Goal: Task Accomplishment & Management: Use online tool/utility

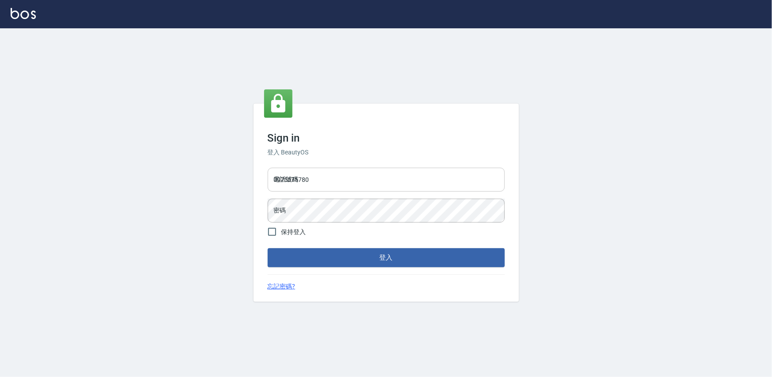
click at [360, 182] on input "0975575780" at bounding box center [386, 180] width 237 height 24
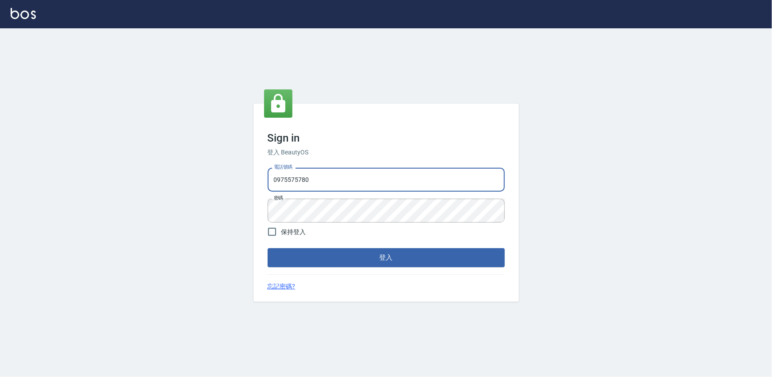
type input "22878535"
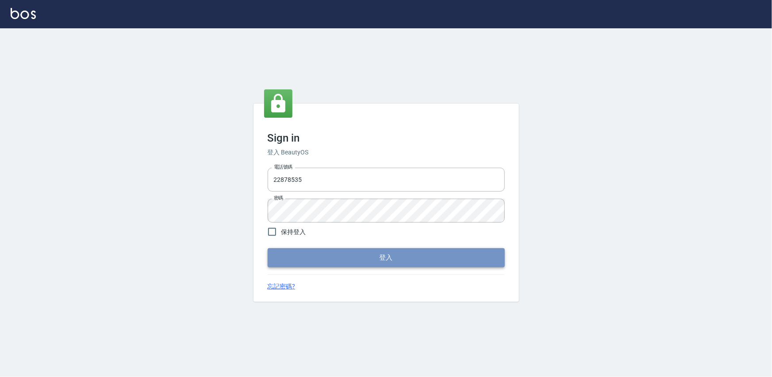
click at [377, 261] on button "登入" at bounding box center [386, 257] width 237 height 19
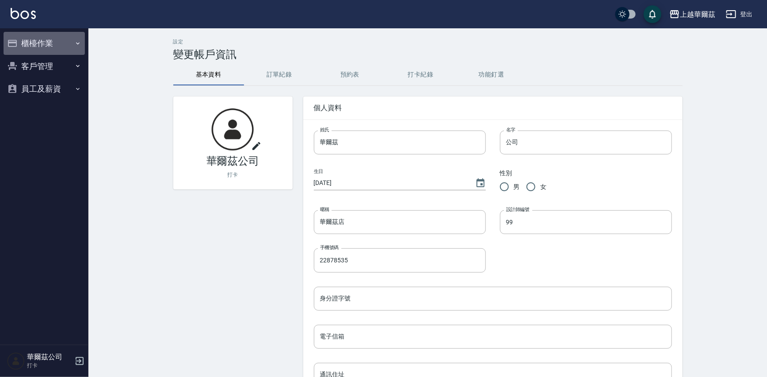
click at [56, 39] on button "櫃檯作業" at bounding box center [44, 43] width 81 height 23
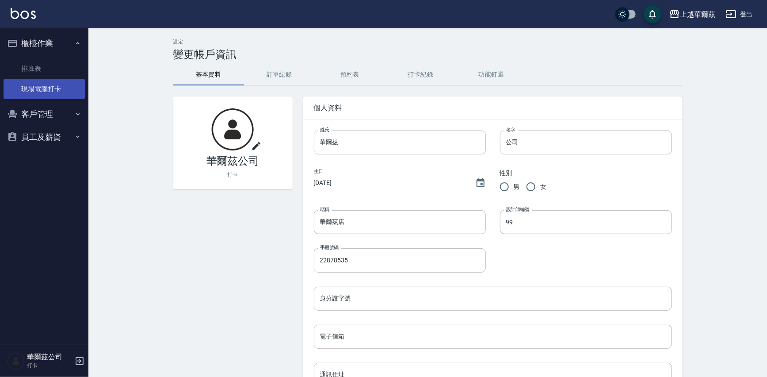
click at [54, 79] on link "現場電腦打卡" at bounding box center [44, 89] width 81 height 20
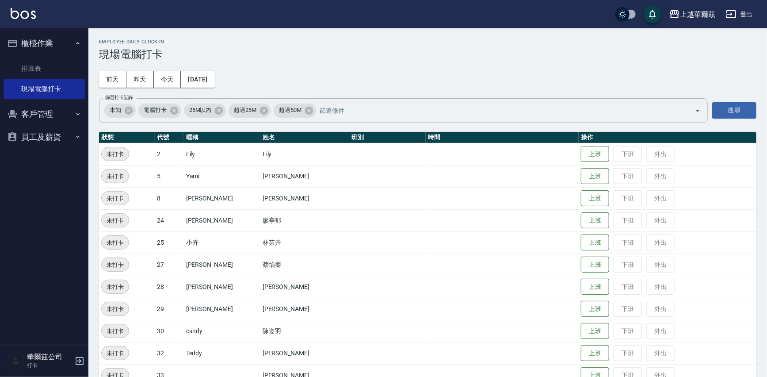
scroll to position [64, 0]
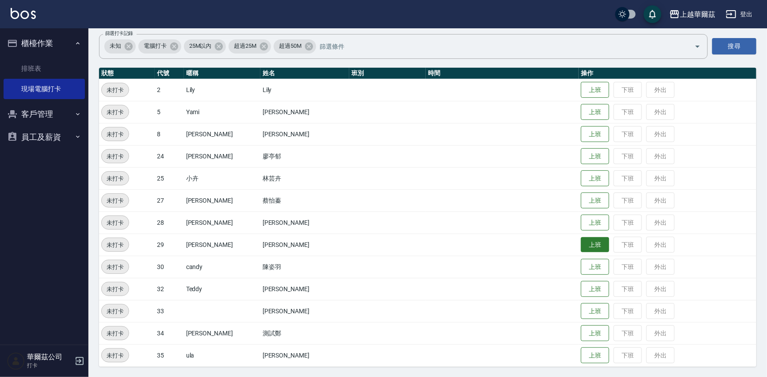
click at [581, 242] on button "上班" at bounding box center [595, 244] width 28 height 15
click at [581, 136] on button "上班" at bounding box center [595, 133] width 28 height 15
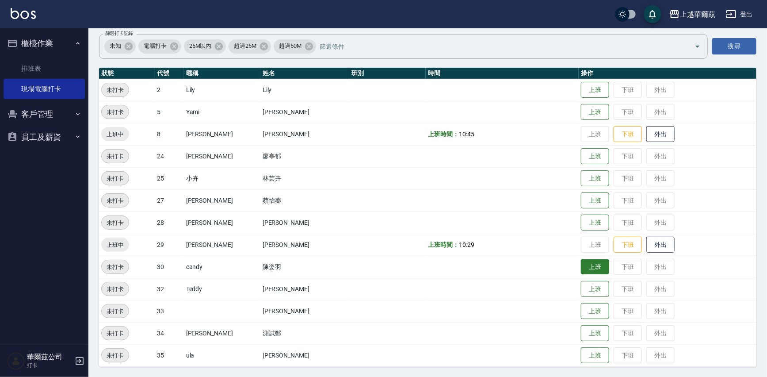
click at [581, 268] on button "上班" at bounding box center [595, 266] width 28 height 15
click at [745, 13] on button "登出" at bounding box center [740, 14] width 34 height 16
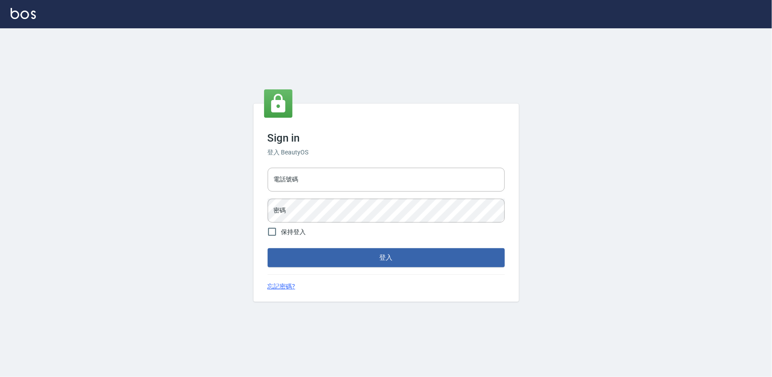
type input "22878535"
click at [349, 185] on input "22878535" at bounding box center [386, 180] width 237 height 24
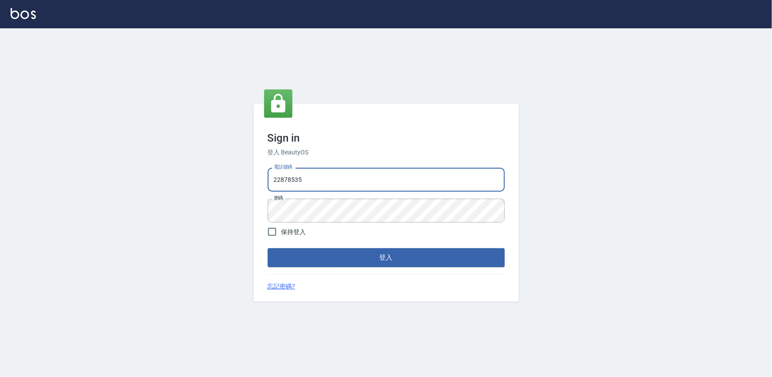
type input "0975575780"
click at [402, 262] on button "登入" at bounding box center [386, 257] width 237 height 19
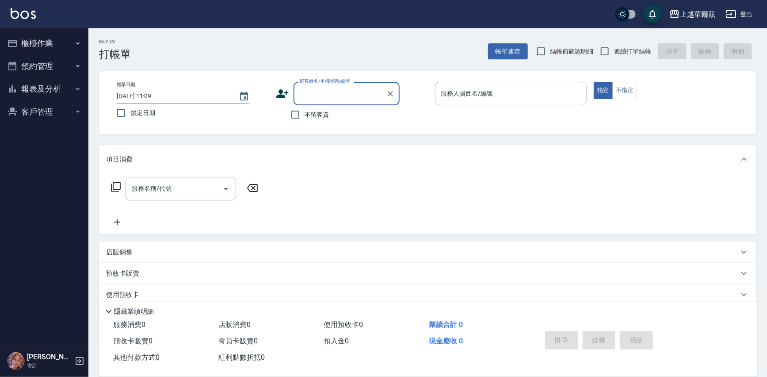
click at [43, 42] on button "櫃檯作業" at bounding box center [44, 43] width 81 height 23
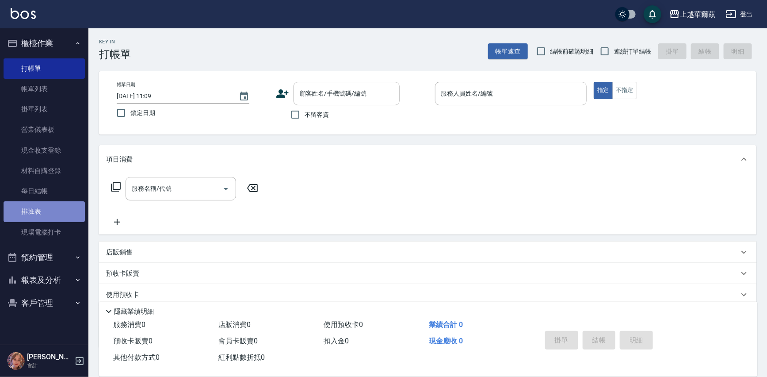
click at [57, 211] on link "排班表" at bounding box center [44, 211] width 81 height 20
